Goal: Task Accomplishment & Management: Manage account settings

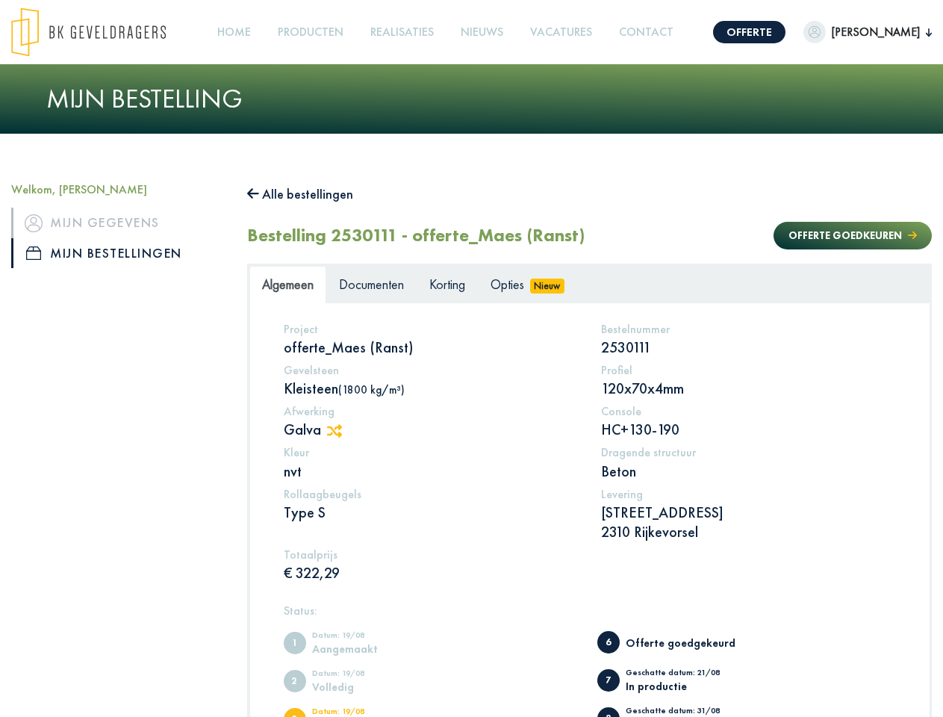
click at [103, 32] on img at bounding box center [88, 31] width 155 height 49
click at [730, 32] on link "Offerte" at bounding box center [749, 32] width 72 height 22
click at [850, 32] on span "[PERSON_NAME]" at bounding box center [876, 32] width 100 height 18
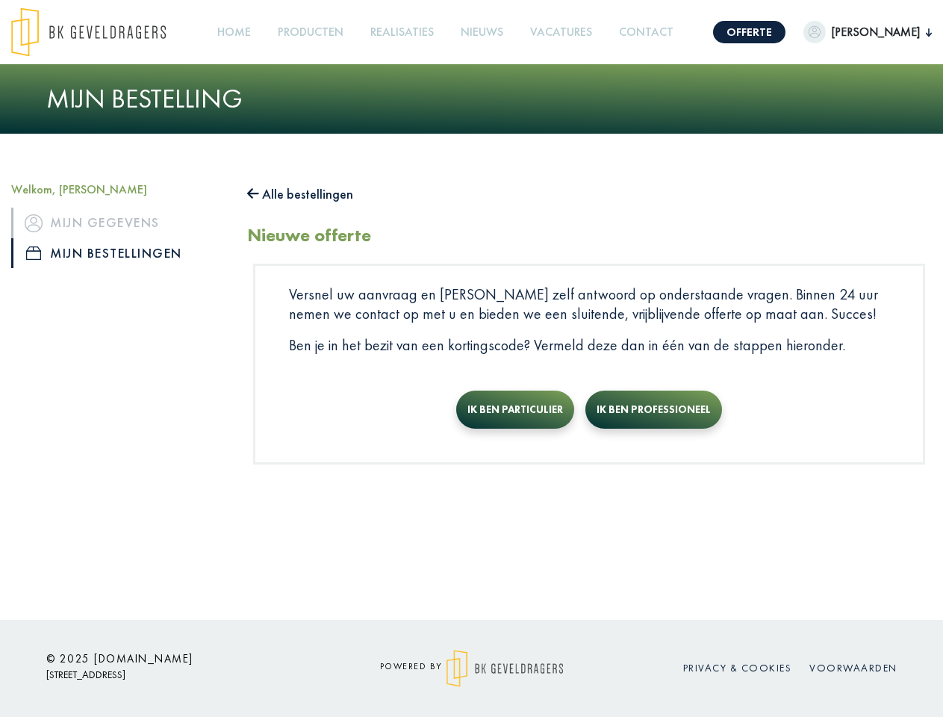
click at [311, 32] on link "Producten +" at bounding box center [311, 33] width 78 height 34
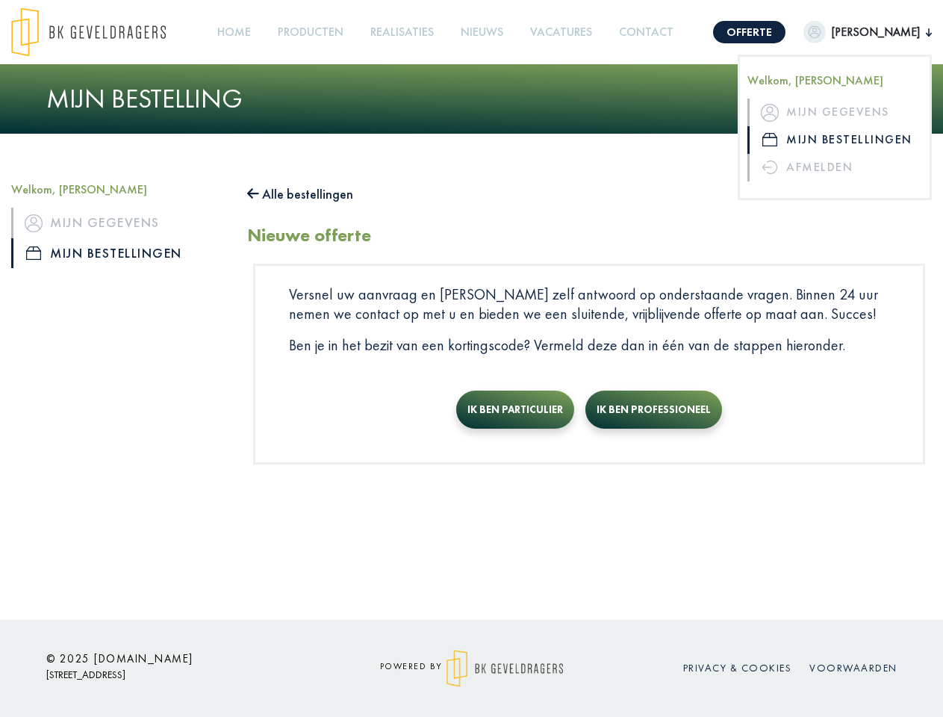
click at [308, 194] on button "Alle bestellingen" at bounding box center [300, 194] width 106 height 24
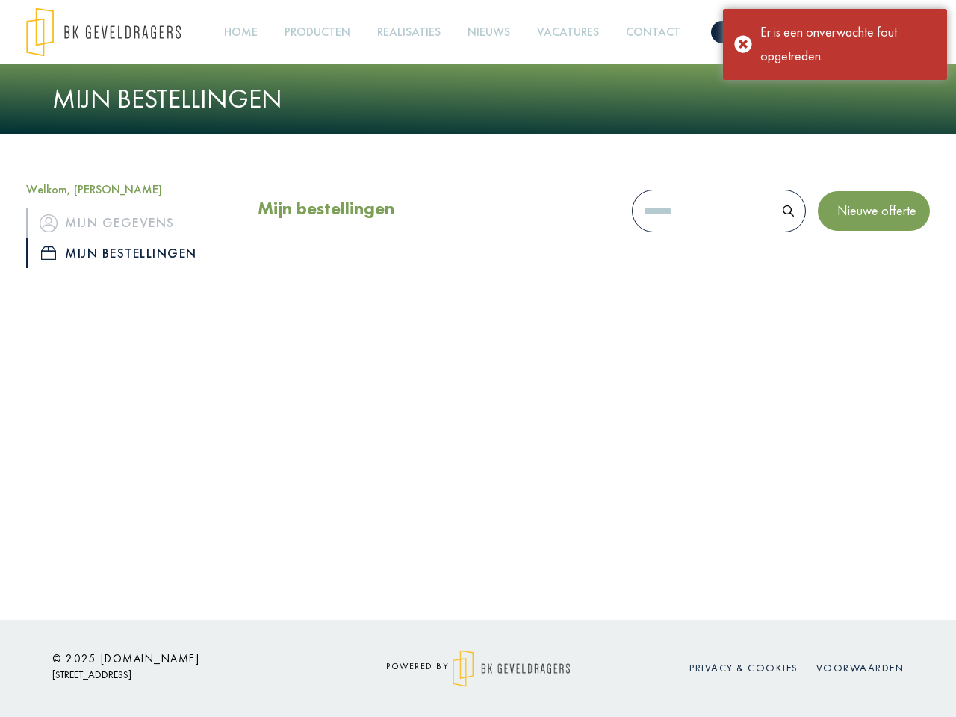
click at [838, 235] on div "Mijn bestellingen Nieuwe offerte" at bounding box center [594, 214] width 672 height 64
click at [342, 431] on div "Offerte [PERSON_NAME] Welkom, [PERSON_NAME] Mijn gegevens Mijn bestellingen Afm…" at bounding box center [478, 310] width 956 height 620
